Goal: Complete application form

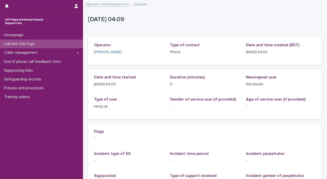
click at [22, 42] on p "Call and chat logs" at bounding box center [20, 43] width 36 height 5
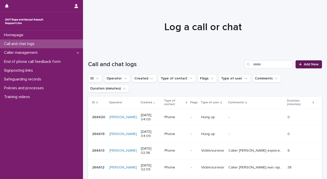
click at [304, 67] on link "Add New" at bounding box center [308, 64] width 26 height 8
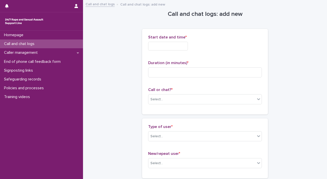
click at [164, 46] on input "text" at bounding box center [168, 46] width 40 height 9
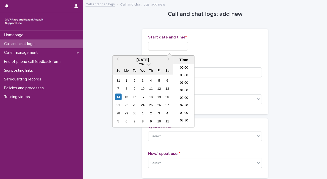
scroll to position [63, 0]
click at [184, 87] on li "05:30" at bounding box center [183, 88] width 21 height 8
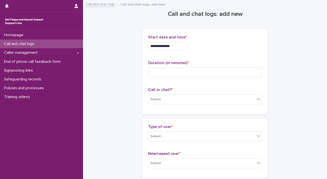
click at [185, 46] on input "**********" at bounding box center [168, 46] width 40 height 9
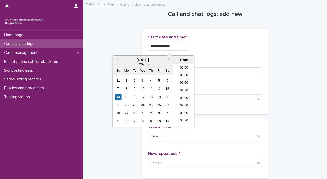
scroll to position [55, 0]
type input "**********"
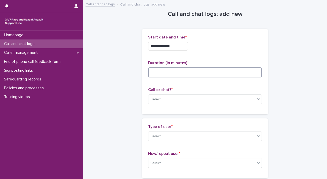
click at [237, 70] on input at bounding box center [205, 72] width 114 height 10
type input "**"
click at [151, 105] on div "Call or chat? * Select..." at bounding box center [205, 97] width 114 height 21
click at [160, 98] on div "Select..." at bounding box center [156, 99] width 13 height 5
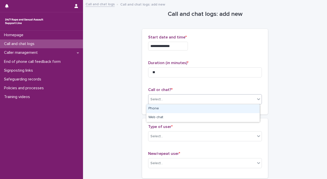
click at [160, 106] on div "Phone" at bounding box center [202, 108] width 113 height 9
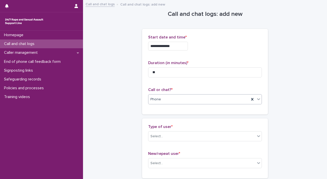
click at [163, 96] on div "Phone" at bounding box center [198, 99] width 101 height 8
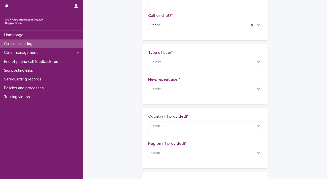
scroll to position [75, 0]
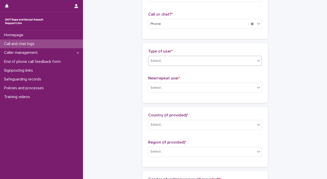
click at [175, 58] on div "Select..." at bounding box center [201, 61] width 107 height 8
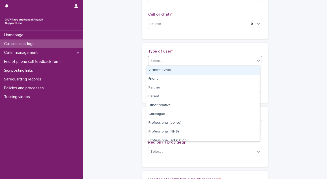
drag, startPoint x: 174, startPoint y: 69, endPoint x: 173, endPoint y: 82, distance: 13.7
click at [174, 69] on div "Victim/survivor" at bounding box center [202, 70] width 113 height 9
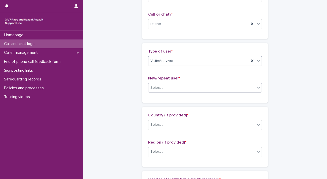
click at [172, 88] on div "Select..." at bounding box center [201, 88] width 107 height 8
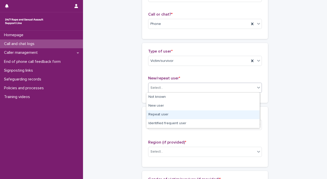
drag, startPoint x: 162, startPoint y: 108, endPoint x: 162, endPoint y: 116, distance: 7.6
click at [162, 116] on div "Repeat user" at bounding box center [202, 114] width 113 height 9
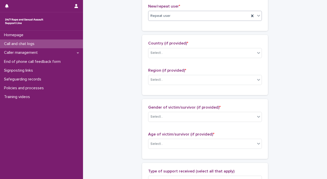
scroll to position [151, 0]
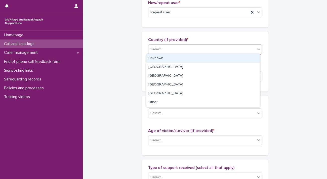
click at [158, 49] on div "Select..." at bounding box center [156, 49] width 13 height 5
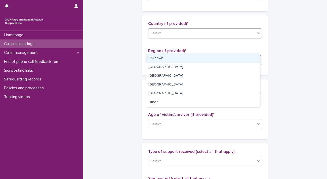
scroll to position [176, 0]
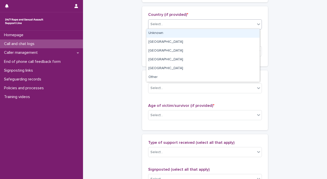
drag, startPoint x: 172, startPoint y: 32, endPoint x: 170, endPoint y: 40, distance: 8.2
click at [172, 32] on div "Unknown" at bounding box center [202, 33] width 113 height 9
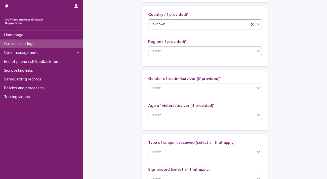
click at [174, 51] on div "Select..." at bounding box center [201, 51] width 107 height 8
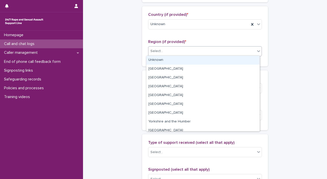
click at [173, 60] on div "Unknown" at bounding box center [202, 60] width 113 height 9
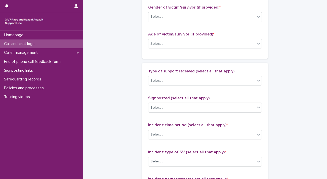
scroll to position [251, 0]
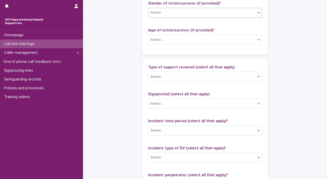
click at [173, 14] on div "Select..." at bounding box center [201, 13] width 107 height 8
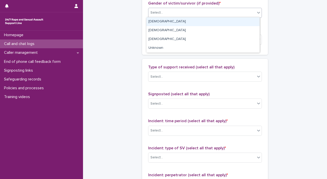
click at [172, 21] on div "[DEMOGRAPHIC_DATA]" at bounding box center [202, 21] width 113 height 9
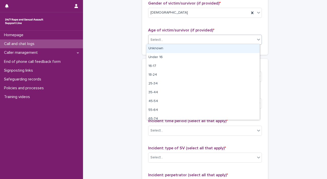
click at [178, 37] on div "Select..." at bounding box center [201, 40] width 107 height 8
click at [178, 47] on div "Unknown" at bounding box center [202, 48] width 113 height 9
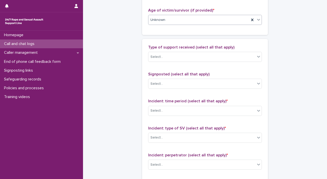
scroll to position [327, 0]
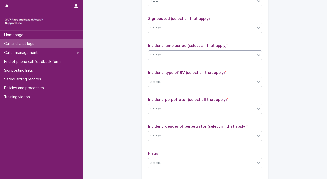
click at [167, 54] on div "Select..." at bounding box center [201, 55] width 107 height 8
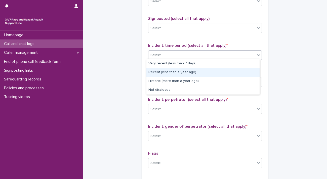
click at [166, 72] on div "Recent (less than a year ago)" at bounding box center [202, 72] width 113 height 9
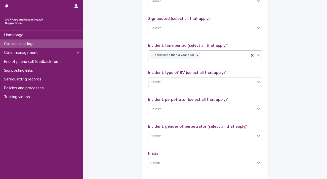
drag, startPoint x: 167, startPoint y: 80, endPoint x: 166, endPoint y: 83, distance: 3.1
click at [167, 81] on div "Select..." at bounding box center [201, 82] width 107 height 8
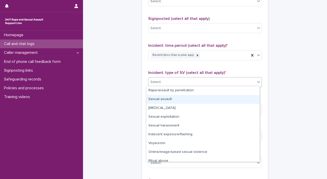
click at [163, 100] on div "Sexual assault" at bounding box center [202, 99] width 113 height 9
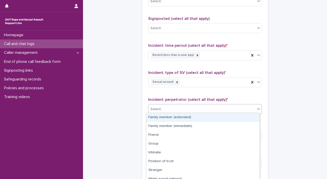
click at [166, 110] on div "Select..." at bounding box center [201, 109] width 107 height 8
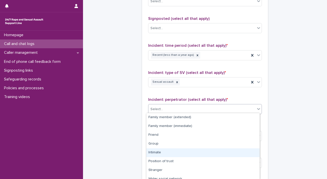
click at [169, 152] on div "Intimate" at bounding box center [202, 152] width 113 height 9
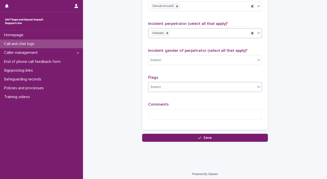
scroll to position [403, 0]
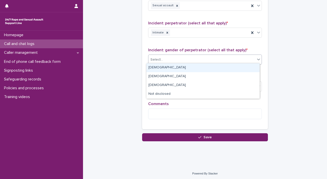
click at [174, 59] on div "Select..." at bounding box center [201, 60] width 107 height 8
click at [173, 64] on div "[DEMOGRAPHIC_DATA]" at bounding box center [202, 67] width 113 height 9
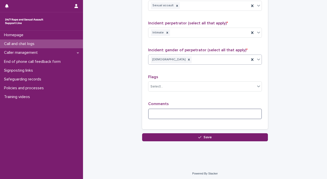
drag, startPoint x: 177, startPoint y: 112, endPoint x: 180, endPoint y: 108, distance: 4.9
click at [177, 112] on textarea at bounding box center [205, 114] width 114 height 11
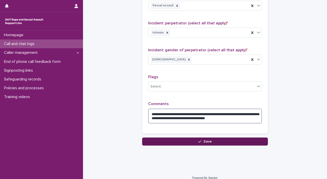
type textarea "**********"
click at [209, 137] on button "Save" at bounding box center [205, 141] width 126 height 8
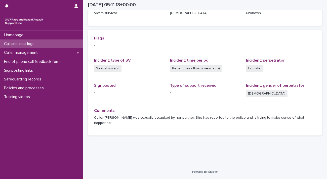
scroll to position [88, 0]
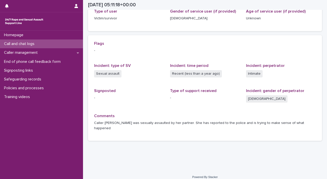
click at [33, 43] on p "Call and chat logs" at bounding box center [20, 43] width 36 height 5
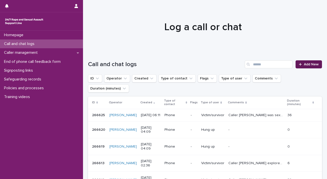
click at [308, 63] on span "Add New" at bounding box center [311, 65] width 15 height 4
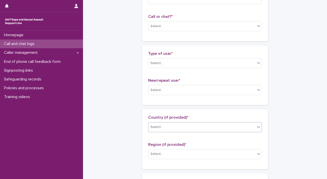
scroll to position [101, 0]
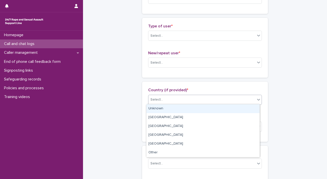
click at [256, 101] on icon at bounding box center [258, 99] width 5 height 5
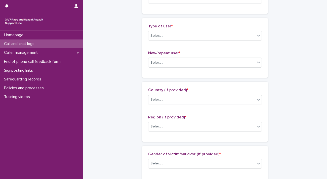
click at [295, 72] on div "Call and chat logs: add new Loading... Saving… Loading... Saving… Loading... Sa…" at bounding box center [205, 172] width 234 height 544
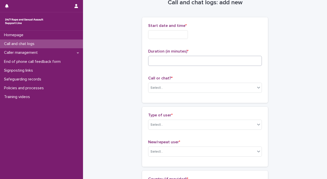
scroll to position [25, 0]
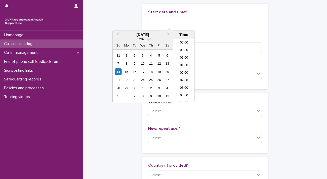
click at [163, 20] on input "text" at bounding box center [168, 21] width 40 height 9
click at [179, 62] on li "06:00" at bounding box center [183, 63] width 21 height 8
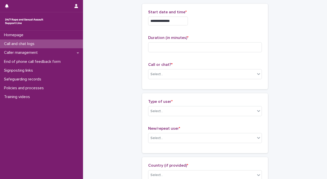
click at [182, 16] on div "**********" at bounding box center [205, 20] width 114 height 20
click at [181, 22] on input "**********" at bounding box center [168, 21] width 40 height 9
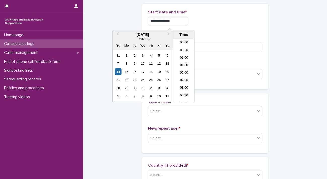
scroll to position [63, 0]
type input "**********"
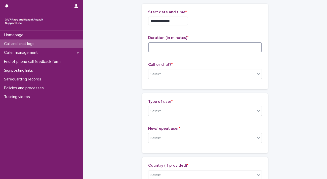
click at [219, 50] on input at bounding box center [205, 47] width 114 height 10
type input "**"
drag, startPoint x: 200, startPoint y: 70, endPoint x: 198, endPoint y: 72, distance: 2.7
click at [200, 71] on div "Select..." at bounding box center [201, 74] width 107 height 8
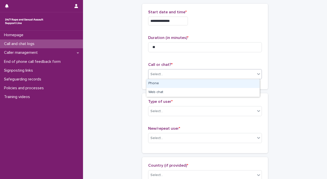
click at [191, 83] on div "Phone" at bounding box center [202, 83] width 113 height 9
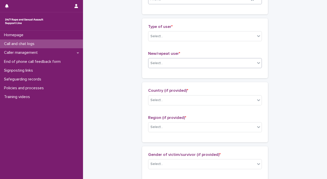
scroll to position [101, 0]
click at [175, 32] on div "Select..." at bounding box center [201, 36] width 107 height 8
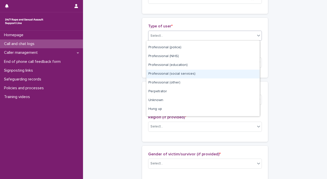
scroll to position [56, 0]
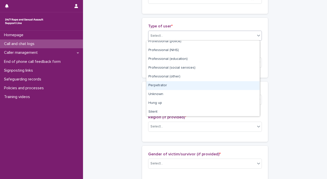
click at [180, 84] on div "Perpetrator" at bounding box center [202, 85] width 113 height 9
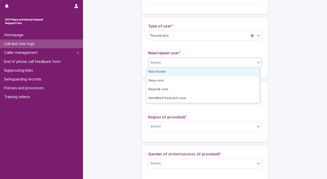
click at [182, 65] on div "Select..." at bounding box center [201, 63] width 107 height 8
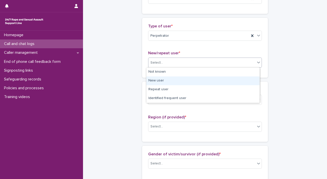
click at [178, 79] on div "New user" at bounding box center [202, 80] width 113 height 9
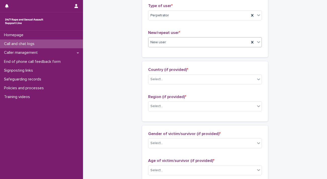
scroll to position [151, 0]
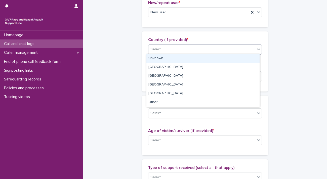
click at [178, 52] on div "Select..." at bounding box center [201, 49] width 107 height 8
click at [178, 58] on div "Unknown" at bounding box center [202, 58] width 113 height 9
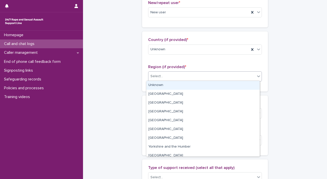
click at [177, 73] on div "Select..." at bounding box center [201, 76] width 107 height 8
click at [176, 83] on div "Unknown" at bounding box center [202, 85] width 113 height 9
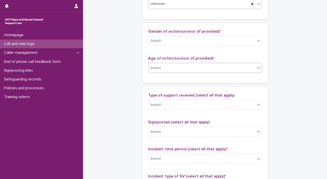
scroll to position [226, 0]
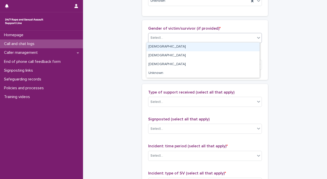
click at [178, 35] on div "Select..." at bounding box center [201, 38] width 107 height 8
click at [179, 45] on div "[DEMOGRAPHIC_DATA]" at bounding box center [202, 46] width 113 height 9
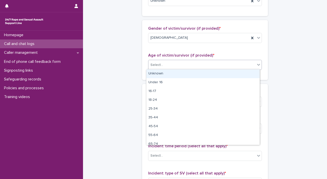
click at [176, 64] on div "Select..." at bounding box center [201, 65] width 107 height 8
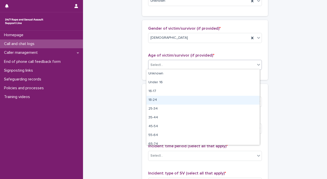
click at [176, 99] on div "18-24" at bounding box center [202, 100] width 113 height 9
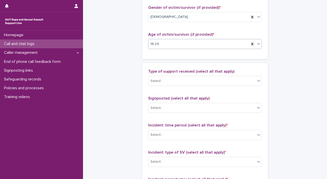
scroll to position [302, 0]
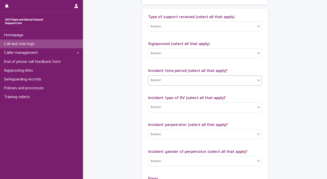
click at [185, 82] on div "Select..." at bounding box center [201, 80] width 107 height 8
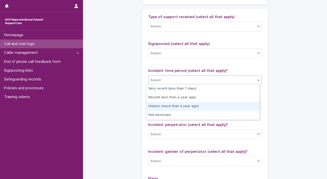
click at [184, 107] on div "Historic (more than a year ago)" at bounding box center [202, 106] width 113 height 9
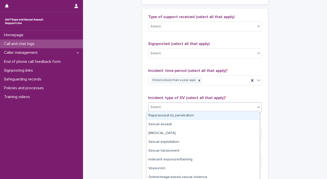
click at [182, 106] on div "Select..." at bounding box center [201, 107] width 107 height 8
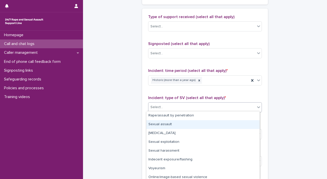
click at [177, 126] on div "Sexual assault" at bounding box center [202, 124] width 113 height 9
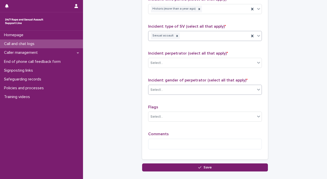
scroll to position [377, 0]
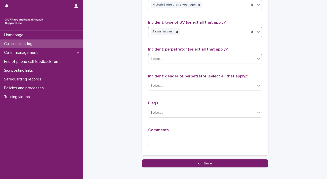
click at [180, 59] on div "Select..." at bounding box center [201, 59] width 107 height 8
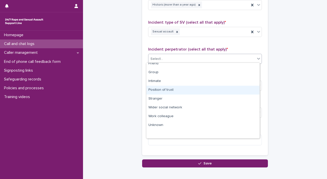
scroll to position [0, 0]
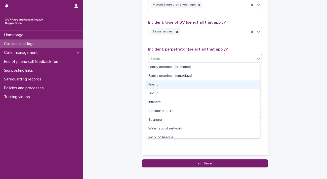
click at [184, 84] on div "Friend" at bounding box center [202, 84] width 113 height 9
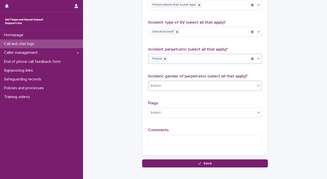
click at [191, 84] on div "Select..." at bounding box center [201, 86] width 107 height 8
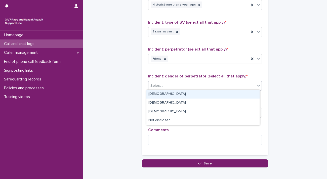
click at [188, 95] on div "[DEMOGRAPHIC_DATA]" at bounding box center [202, 94] width 113 height 9
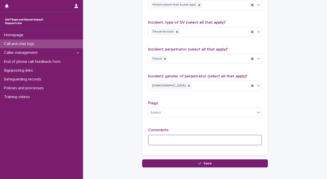
click at [179, 139] on textarea at bounding box center [205, 140] width 114 height 11
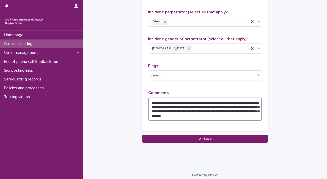
scroll to position [416, 0]
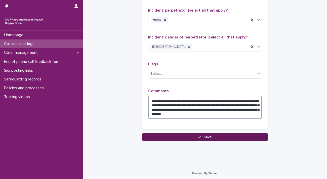
type textarea "**********"
click at [189, 135] on button "Save" at bounding box center [205, 137] width 126 height 8
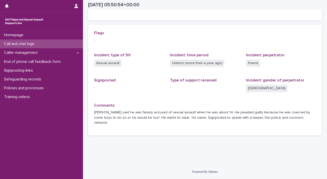
scroll to position [93, 0]
